Goal: Find specific page/section: Find specific page/section

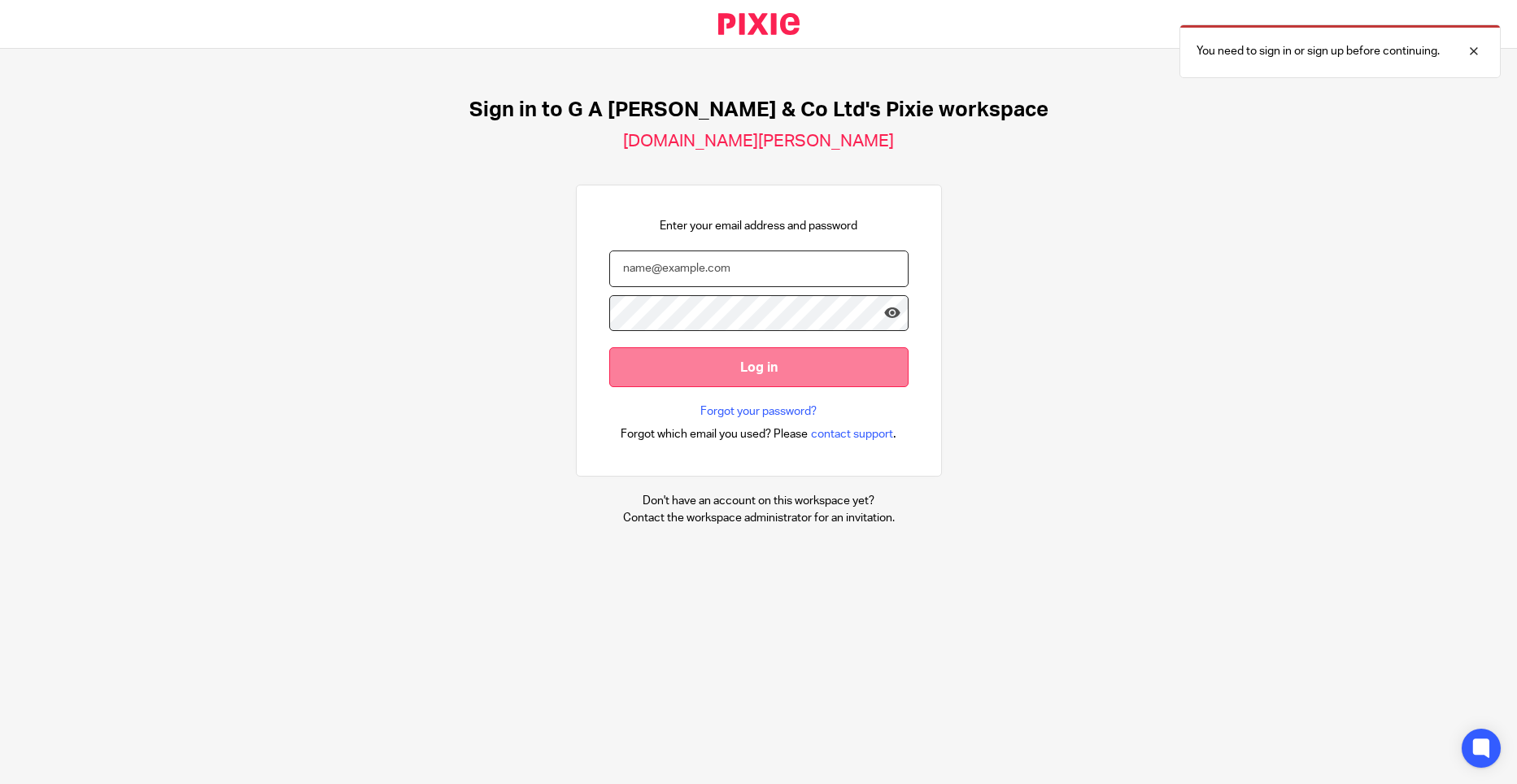
type input "[PERSON_NAME][EMAIL_ADDRESS][DOMAIN_NAME]"
click at [756, 385] on input "Log in" at bounding box center [758, 367] width 300 height 40
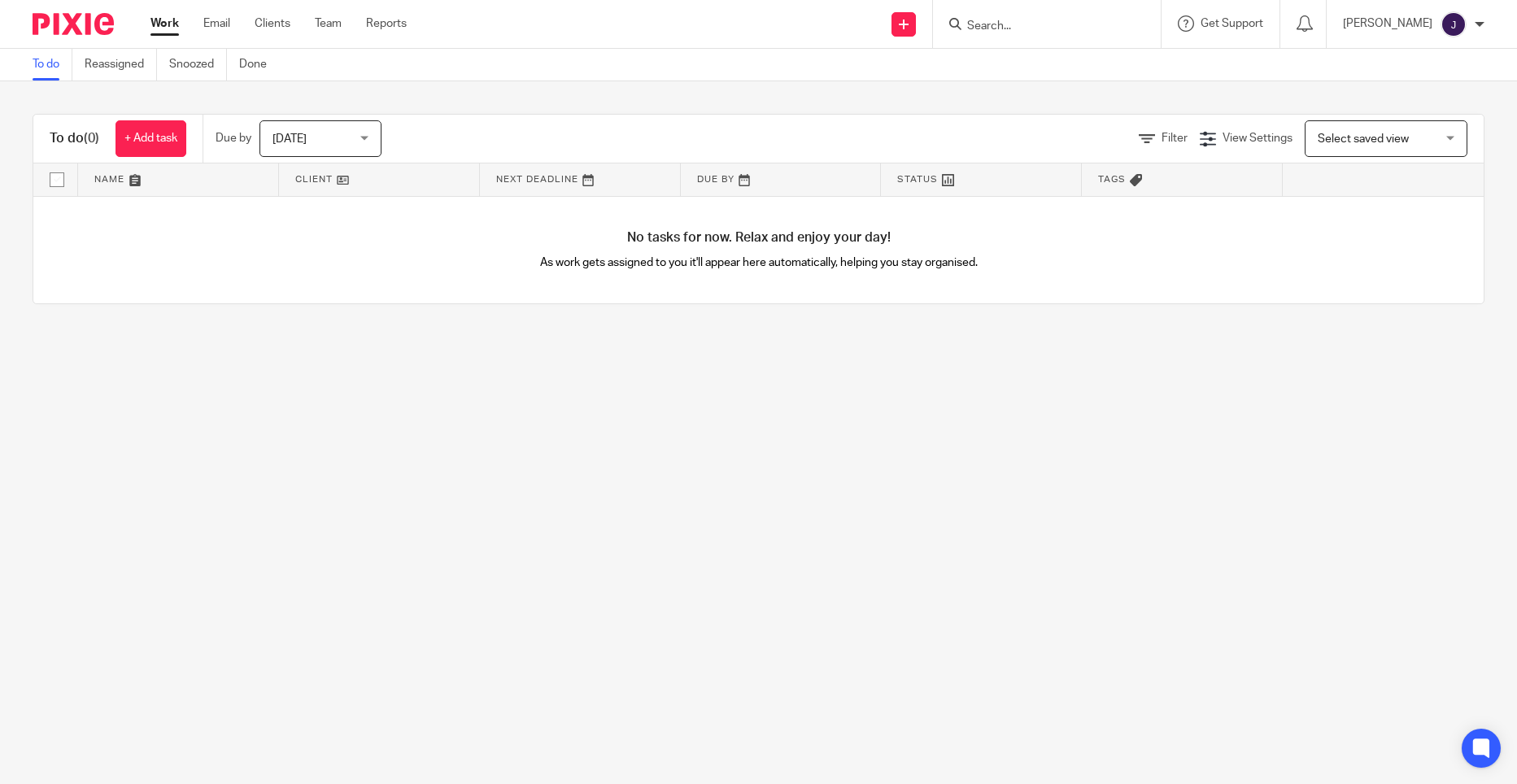
click at [1080, 24] on input "Search" at bounding box center [1038, 27] width 146 height 15
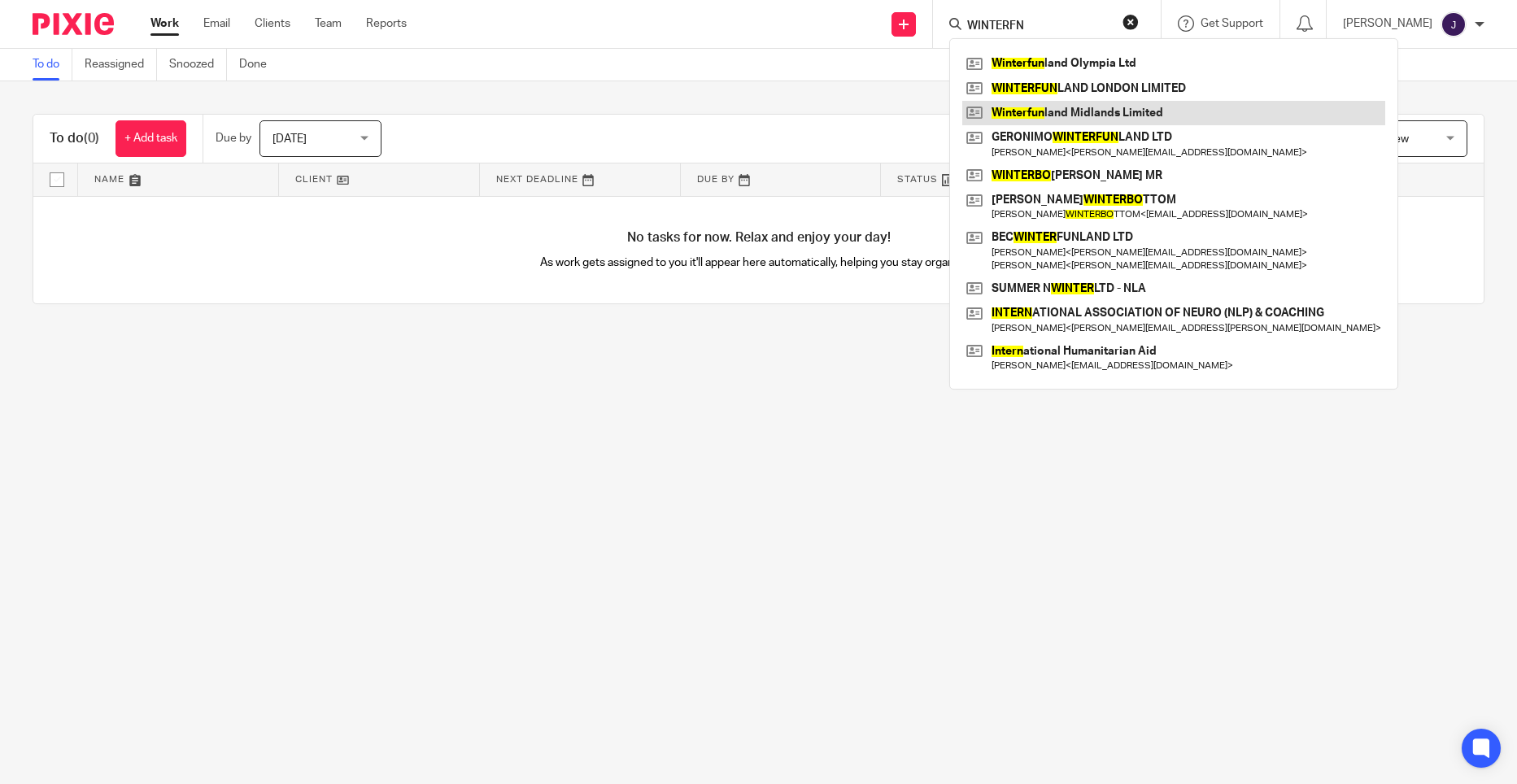
type input "WINTERFN"
click at [1128, 102] on link at bounding box center [1174, 113] width 423 height 25
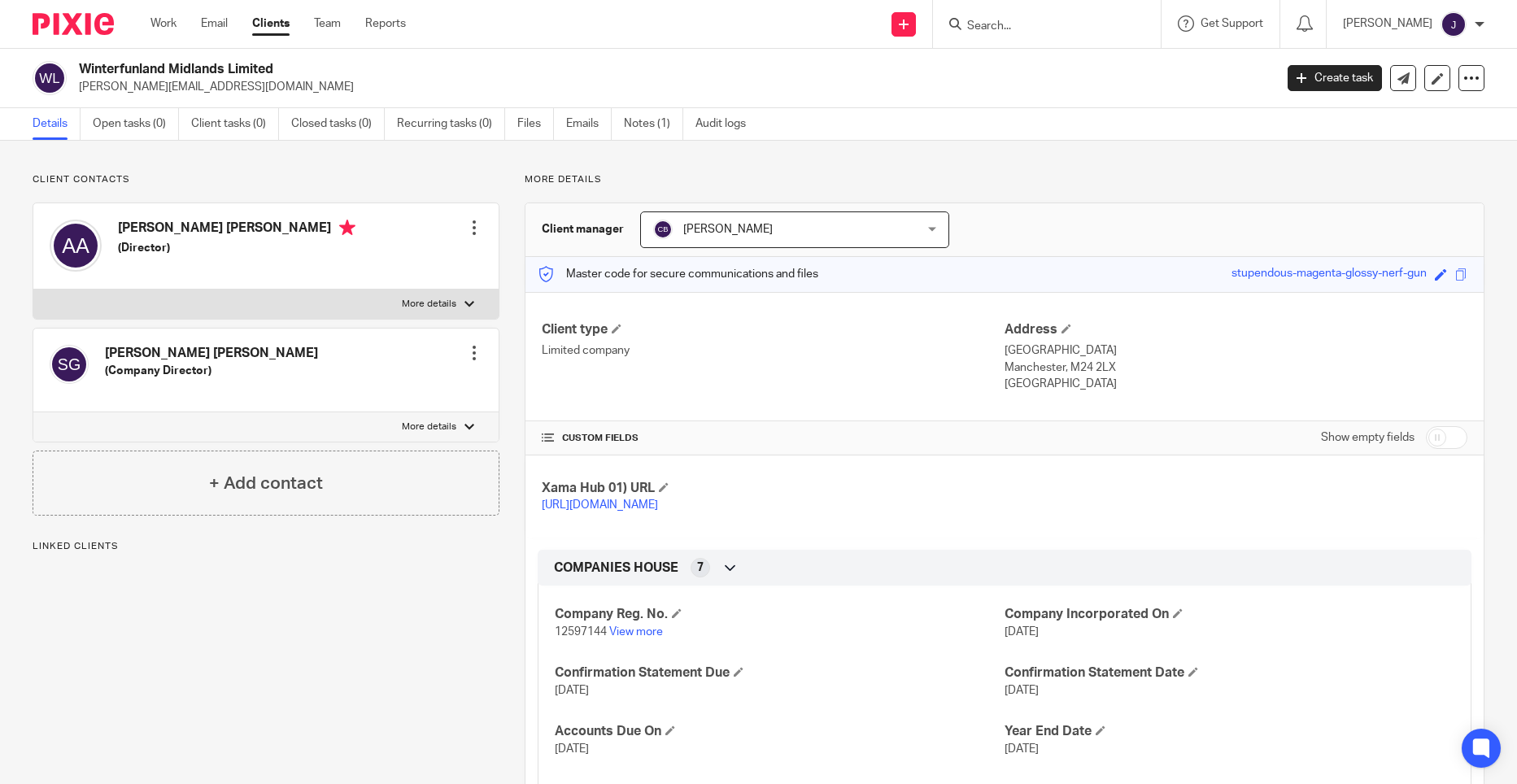
click at [415, 306] on p "More details" at bounding box center [429, 305] width 54 height 13
click at [33, 290] on input "More details" at bounding box center [32, 289] width 1 height 1
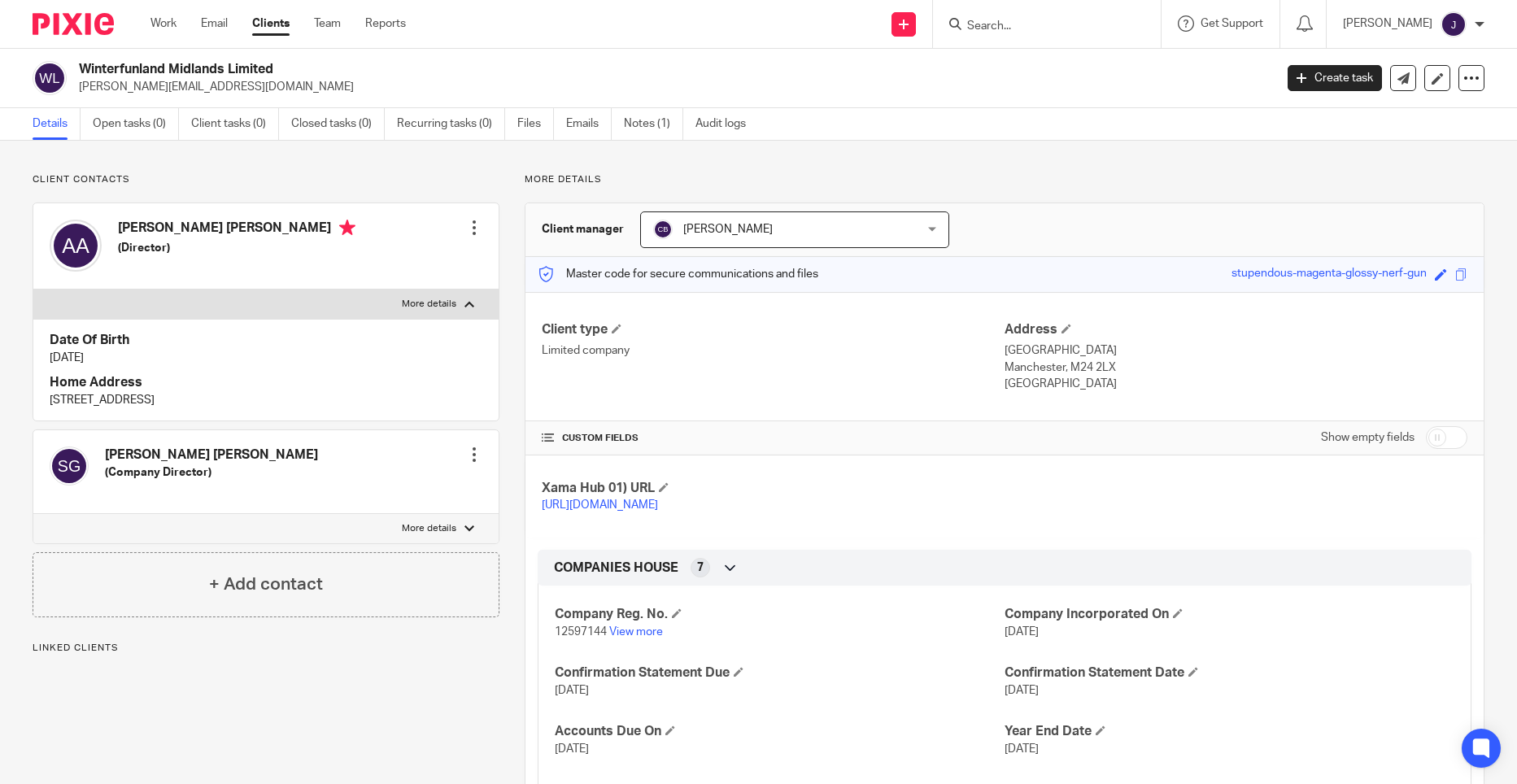
click at [414, 306] on p "More details" at bounding box center [429, 305] width 54 height 13
click at [33, 290] on input "More details" at bounding box center [32, 289] width 1 height 1
checkbox input "false"
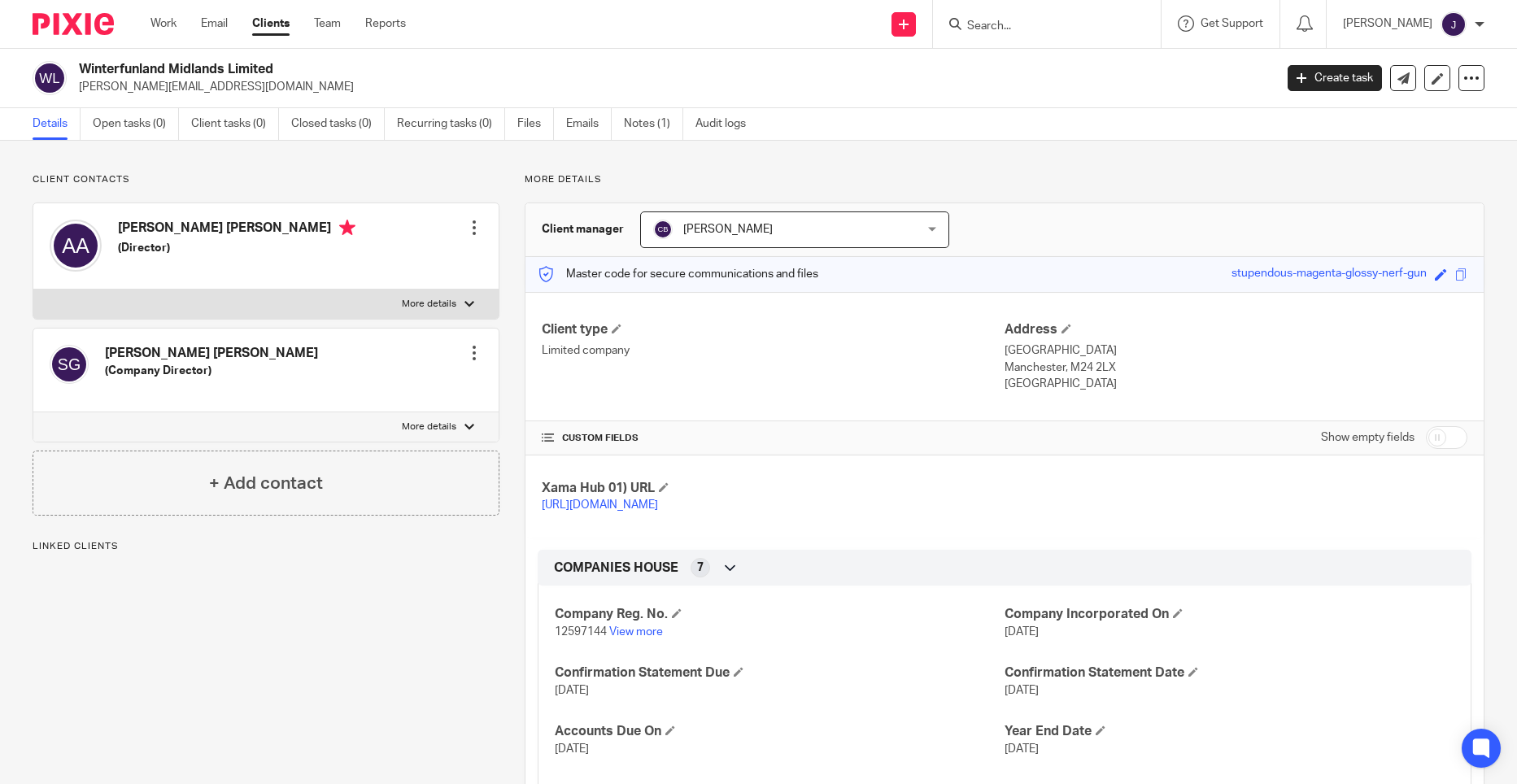
click at [453, 430] on label "More details" at bounding box center [266, 427] width 465 height 29
click at [33, 413] on input "More details" at bounding box center [32, 412] width 1 height 1
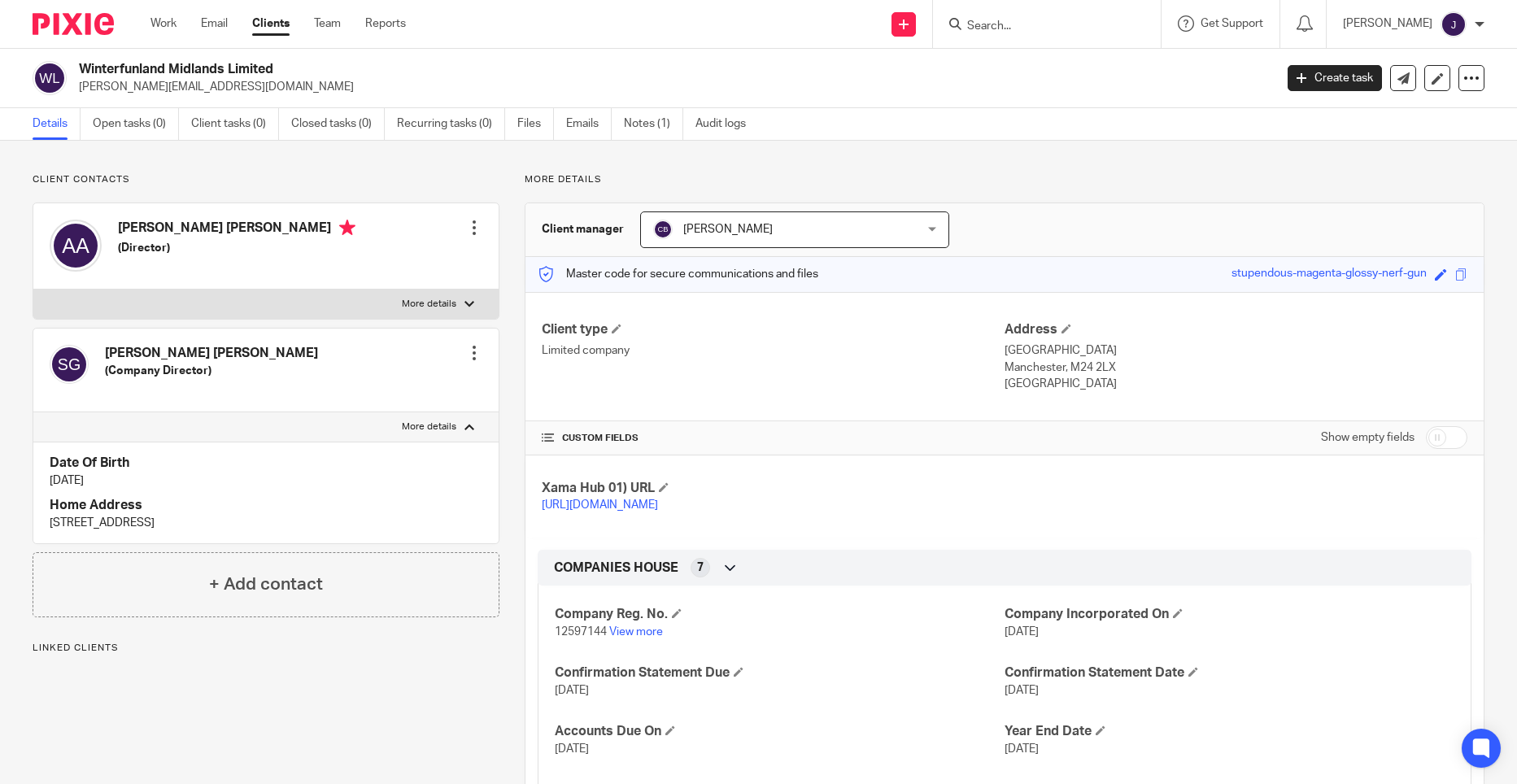
click at [445, 431] on p "More details" at bounding box center [429, 427] width 54 height 13
click at [33, 413] on input "More details" at bounding box center [32, 412] width 1 height 1
checkbox input "false"
